Goal: Information Seeking & Learning: Learn about a topic

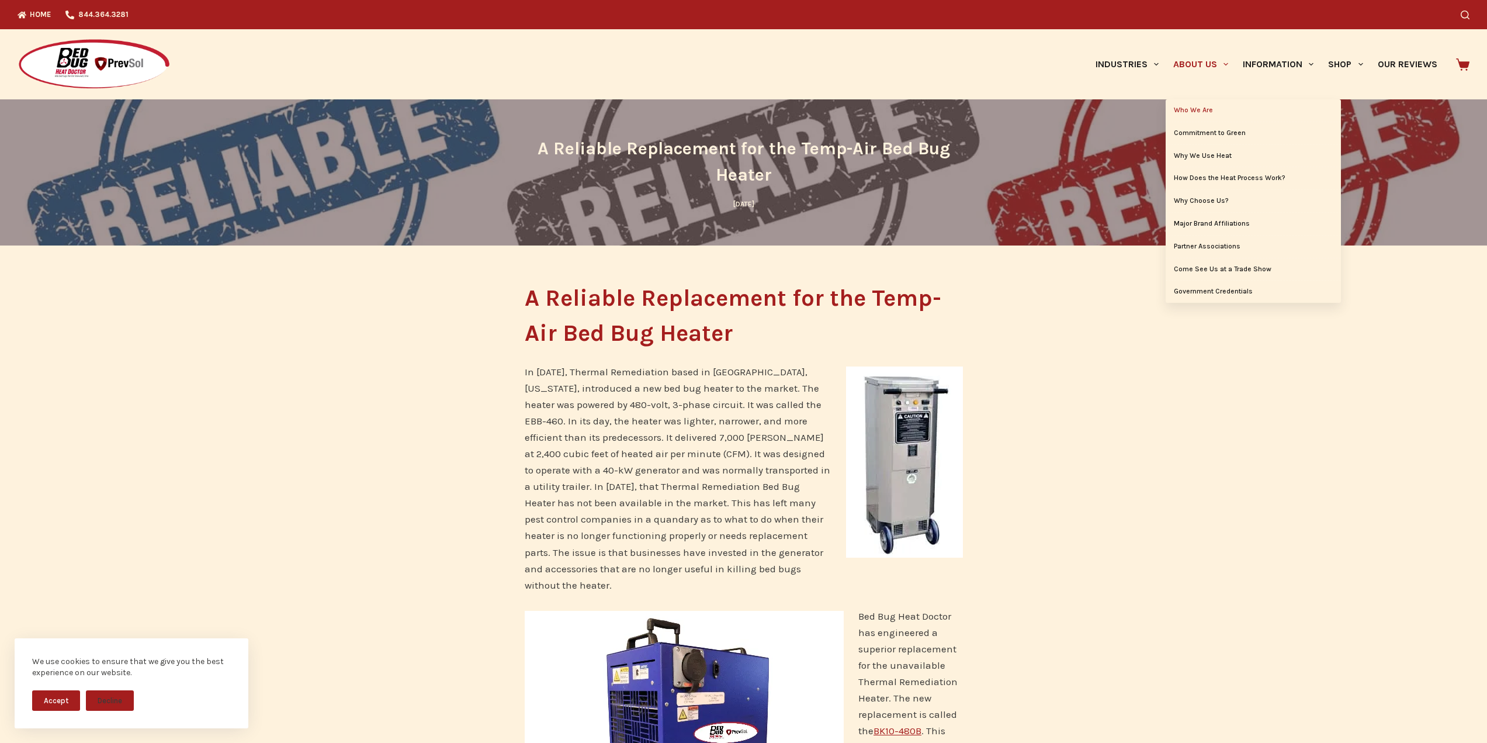
click at [1192, 109] on link "Who We Are" at bounding box center [1253, 110] width 175 height 22
